Goal: Transaction & Acquisition: Download file/media

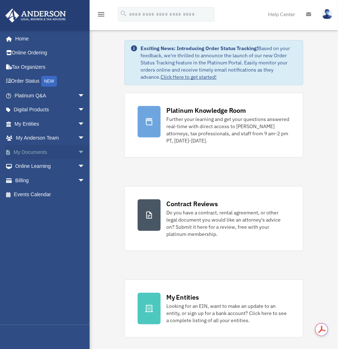
click at [54, 154] on link "My Documents arrow_drop_down" at bounding box center [50, 152] width 91 height 14
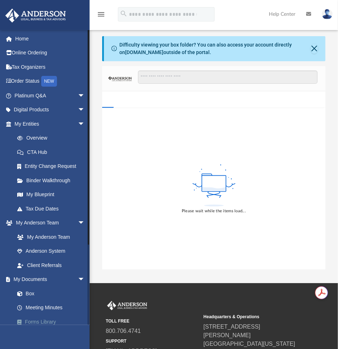
click at [38, 319] on link "Forms Library" at bounding box center [53, 322] width 86 height 14
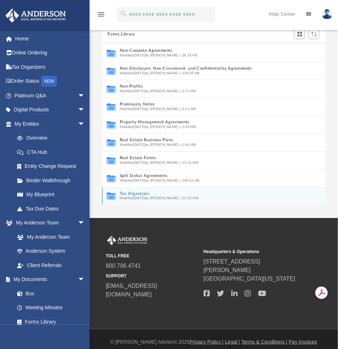
scroll to position [41, 0]
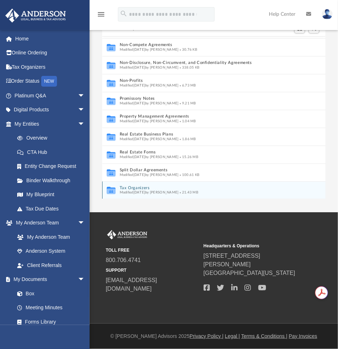
click at [143, 186] on button "Tax Organizers" at bounding box center [205, 188] width 173 height 5
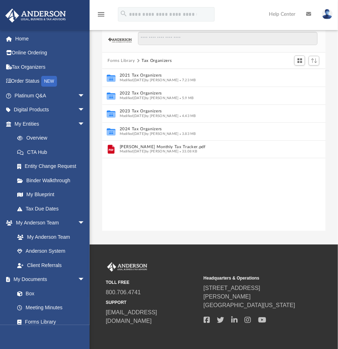
scroll to position [0, 0]
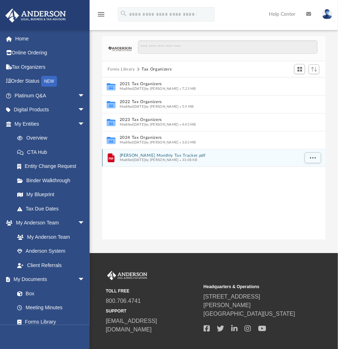
click at [146, 155] on button "[PERSON_NAME] Monthly Tax Tracker.pdf" at bounding box center [208, 155] width 179 height 5
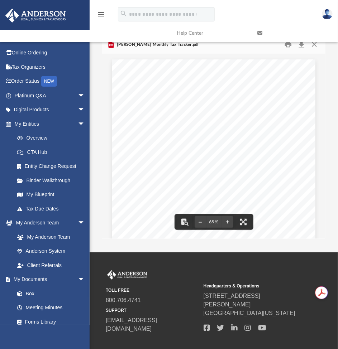
scroll to position [1, 0]
